Goal: Use online tool/utility: Use online tool/utility

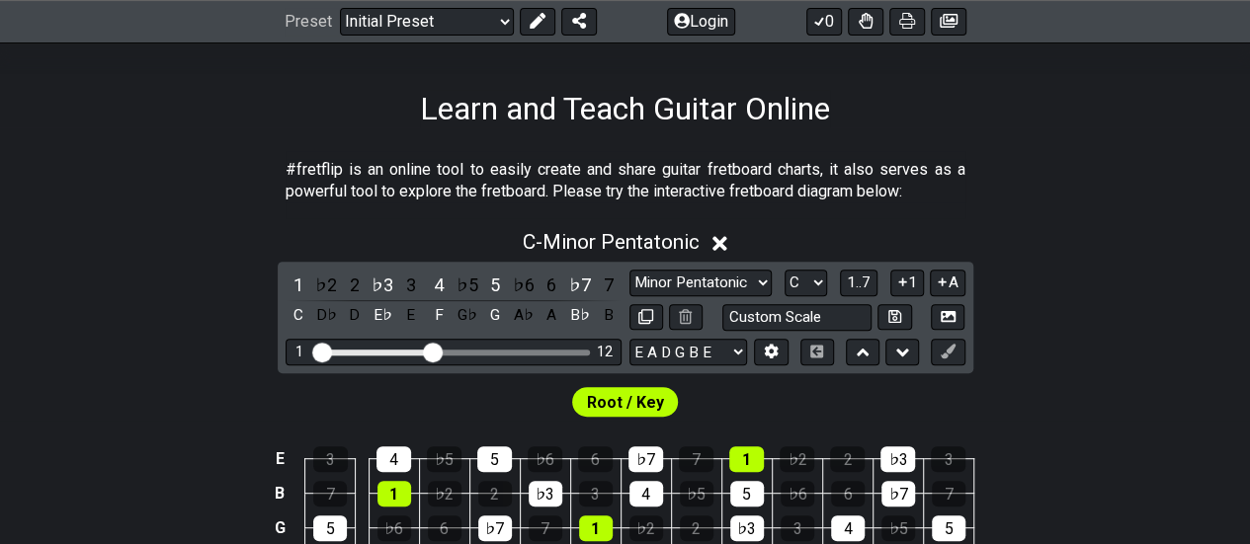
scroll to position [288, 0]
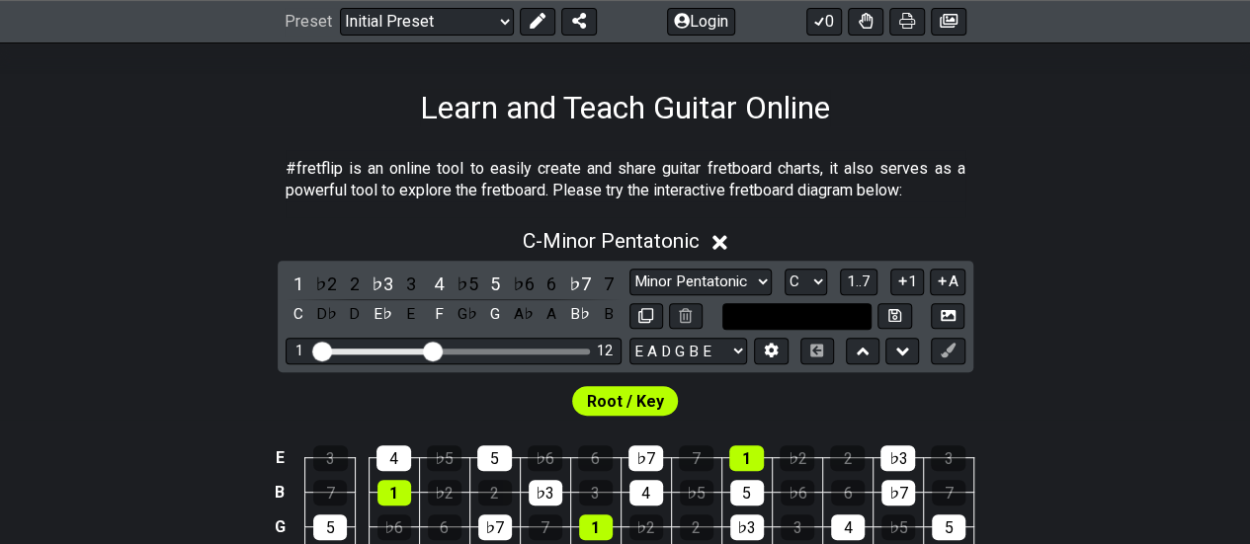
click at [842, 309] on input "text" at bounding box center [797, 316] width 150 height 27
type input "Custom Scale"
click at [797, 280] on select "A♭ A A♯ B♭ B C C♯ D♭ D D♯ E♭ E F F♯ G♭ G G♯" at bounding box center [805, 282] width 42 height 27
select select "D"
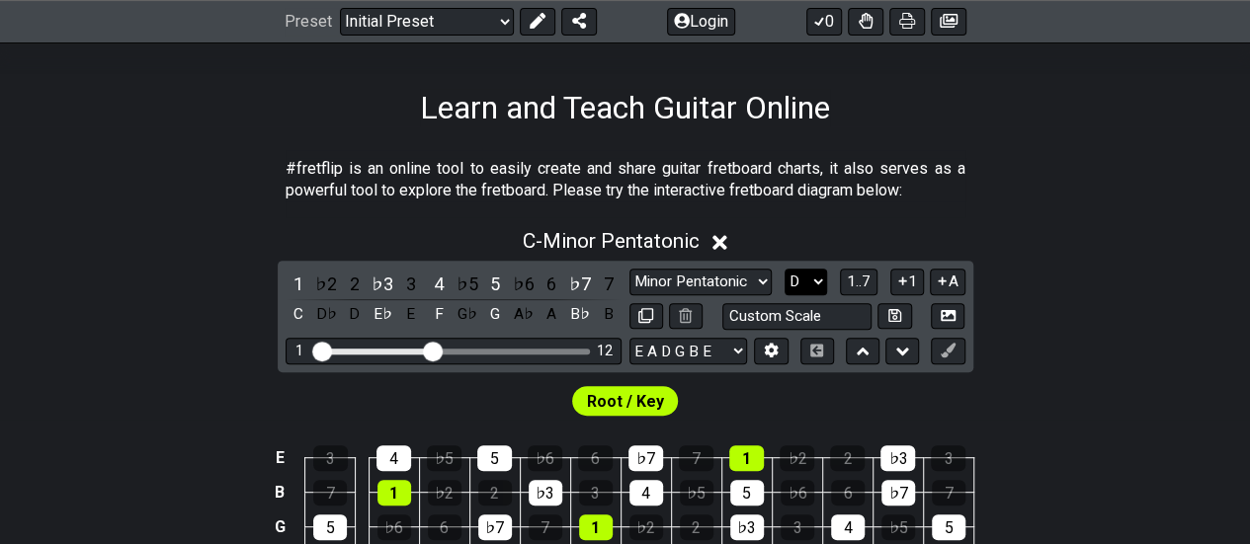
click at [784, 269] on select "A♭ A A♯ B♭ B C C♯ D♭ D D♯ E♭ E F F♯ G♭ G G♯" at bounding box center [805, 282] width 42 height 27
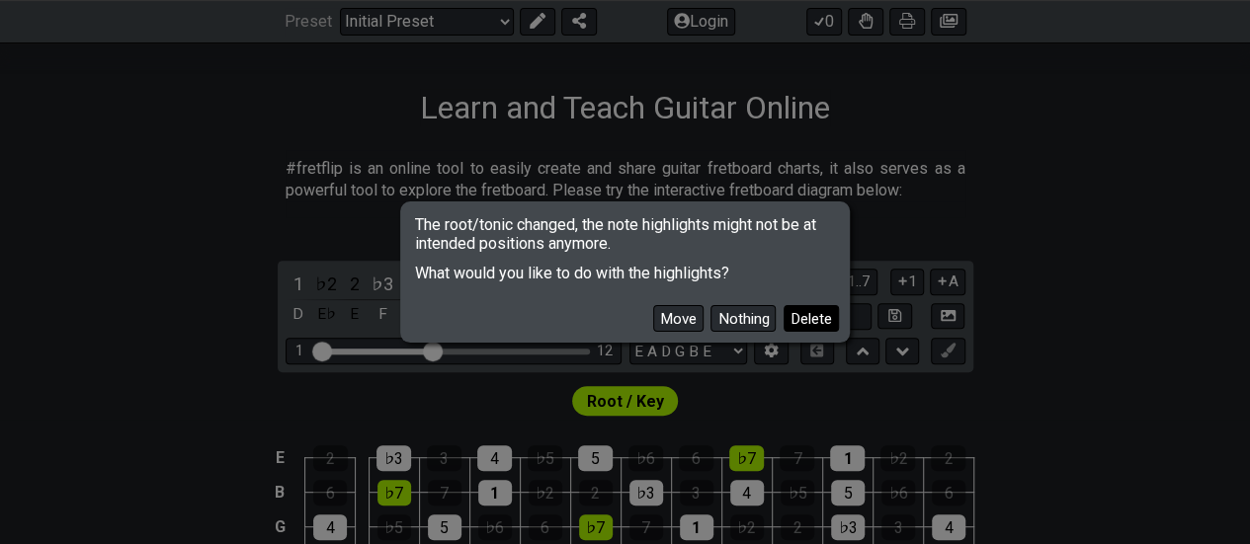
click at [804, 308] on button "Delete" at bounding box center [810, 318] width 55 height 27
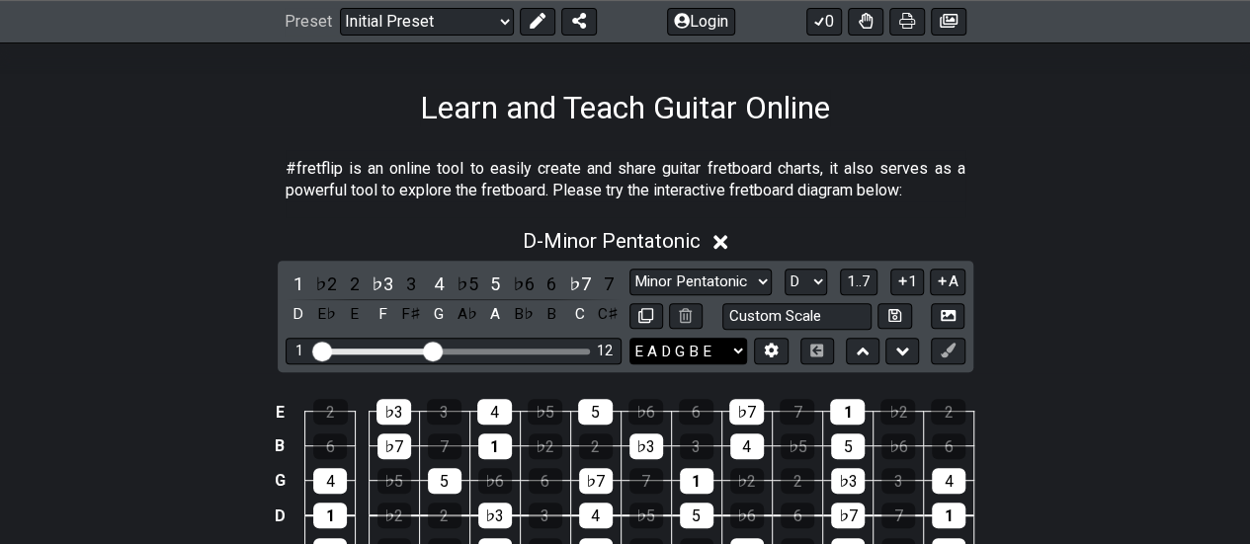
click at [664, 355] on select "E A D G B E E A D G B E E A D G B E B E A D F♯ B A D G C E A D A D G B E E♭ A♭ …" at bounding box center [688, 351] width 118 height 27
select select "D G C F A D"
click at [629, 338] on select "E A D G B E E A D G B E E A D G B E B E A D F♯ B A D G C E A D A D G B E E♭ A♭ …" at bounding box center [688, 351] width 118 height 27
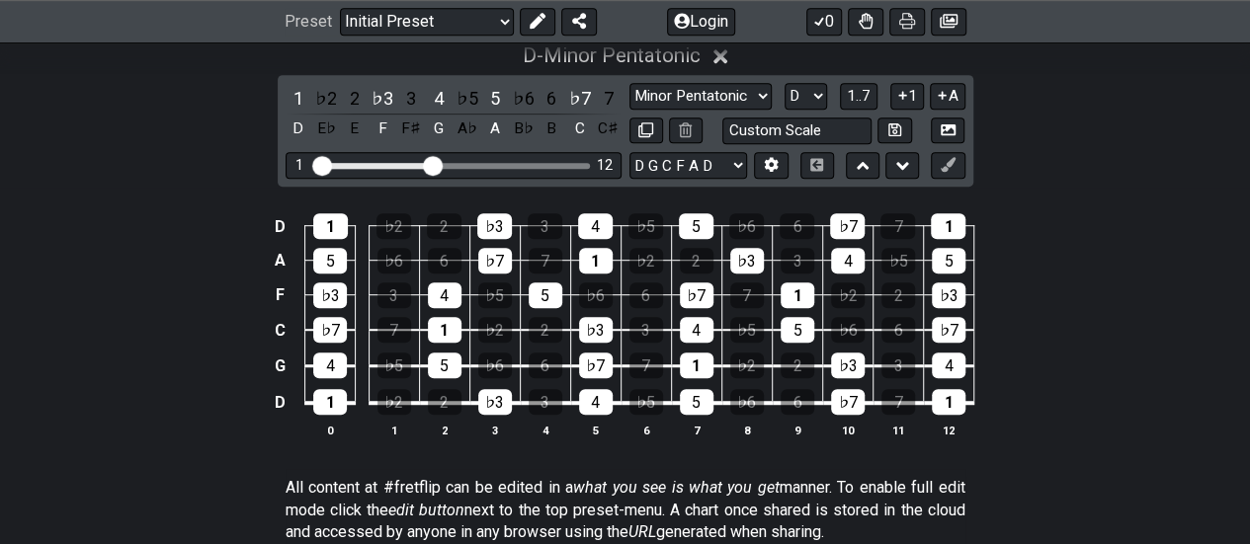
scroll to position [475, 0]
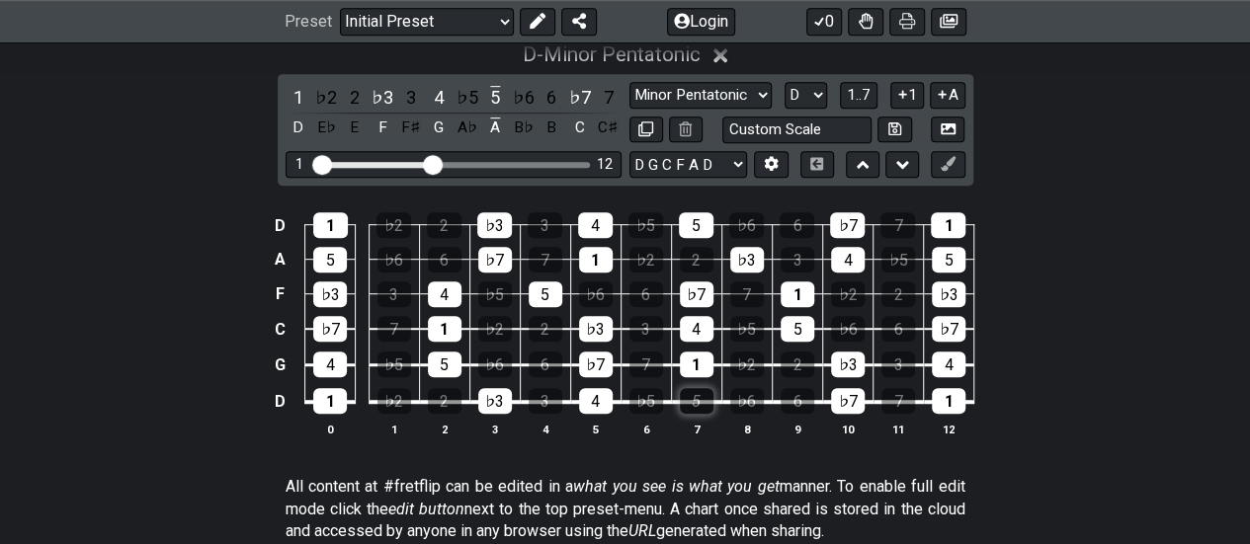
click at [686, 400] on div "5" at bounding box center [697, 401] width 34 height 26
